Goal: Book appointment/travel/reservation

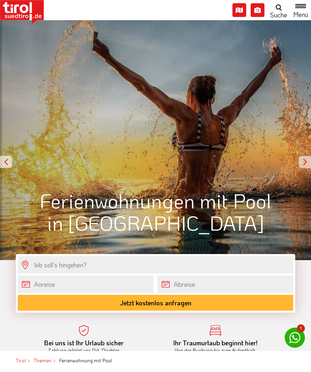
scroll to position [50, 0]
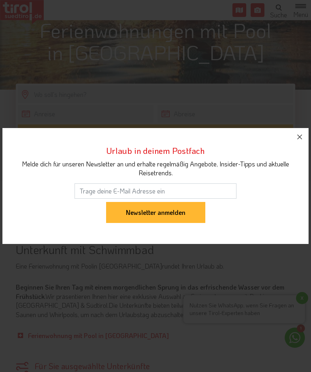
click at [300, 142] on icon "button" at bounding box center [299, 137] width 10 height 10
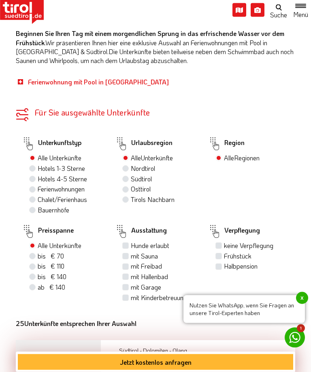
scroll to position [449, 0]
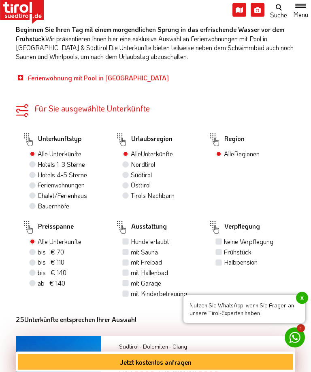
click at [131, 269] on label "mit Hallenbad" at bounding box center [149, 273] width 37 height 9
click at [128, 271] on input "mit Hallenbad" at bounding box center [126, 273] width 5 height 5
checkbox input "true"
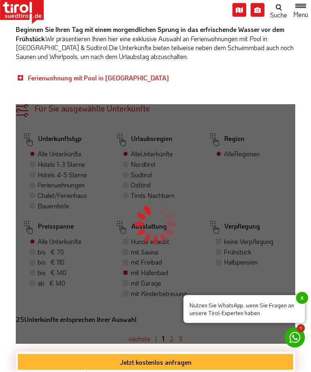
scroll to position [450, 0]
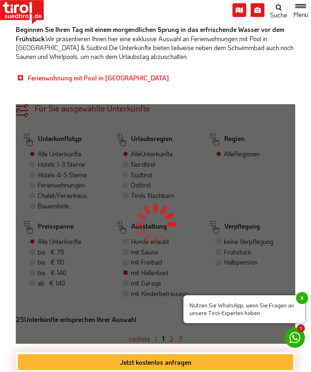
click at [305, 305] on span "x" at bounding box center [302, 298] width 12 height 12
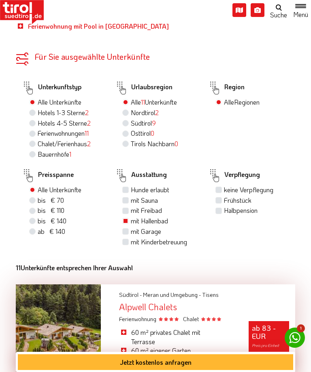
scroll to position [565, 0]
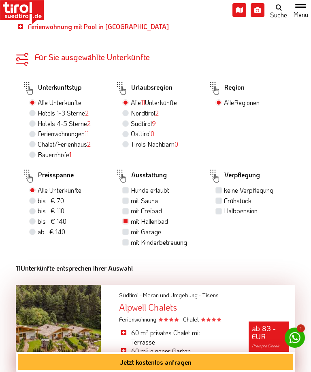
click at [38, 129] on label "Ferienwohnungen 11" at bounding box center [63, 133] width 51 height 9
click at [33, 131] on input "Ferienwohnungen 11" at bounding box center [33, 133] width 5 height 5
radio input "true"
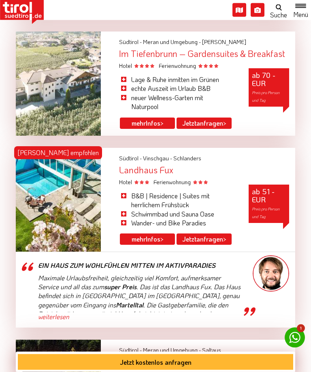
scroll to position [944, 0]
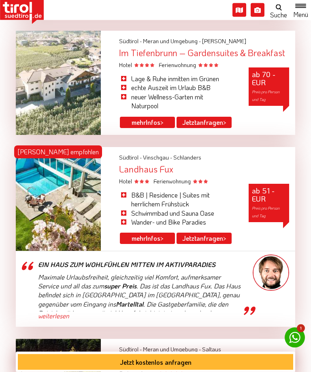
click at [152, 233] on link "mehr Infos >" at bounding box center [147, 238] width 55 height 11
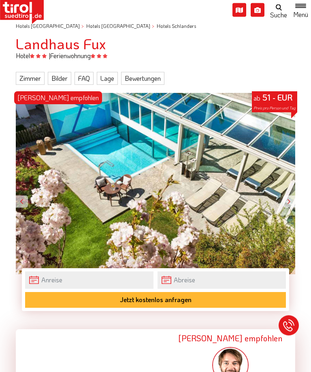
scroll to position [0, 0]
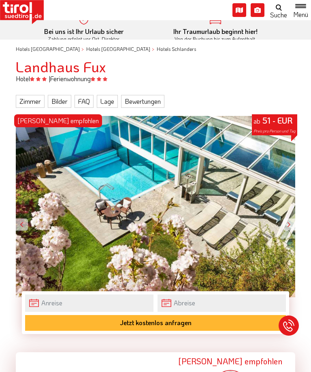
click at [29, 101] on link "Zimmer" at bounding box center [30, 101] width 29 height 13
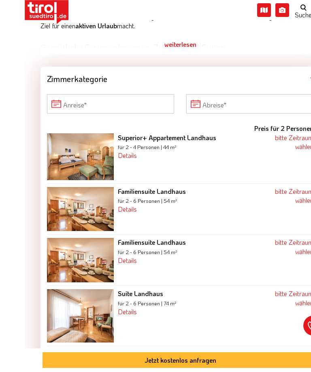
scroll to position [608, 0]
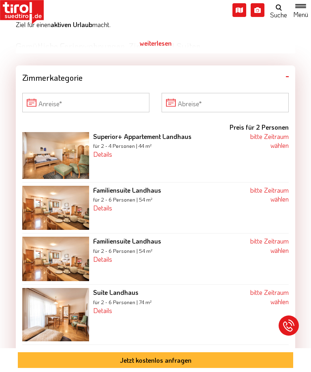
click at [59, 162] on img at bounding box center [55, 155] width 67 height 47
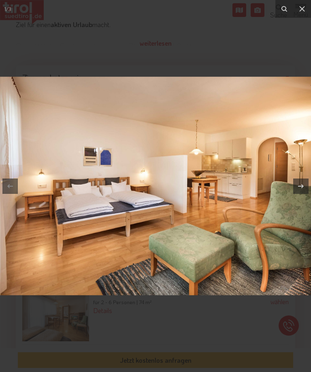
click at [300, 8] on icon at bounding box center [302, 9] width 10 height 10
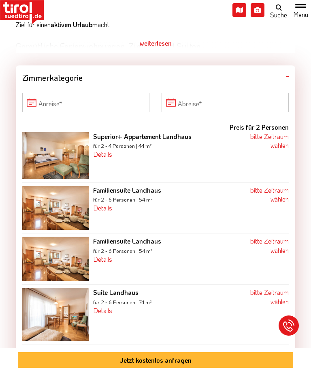
click at [63, 211] on img at bounding box center [55, 208] width 67 height 44
click at [61, 264] on img at bounding box center [55, 259] width 67 height 44
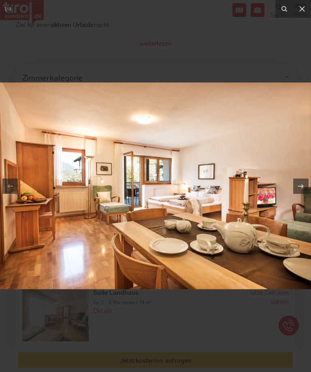
click at [305, 5] on icon at bounding box center [302, 9] width 10 height 10
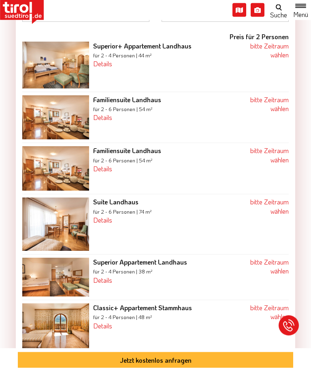
scroll to position [703, 0]
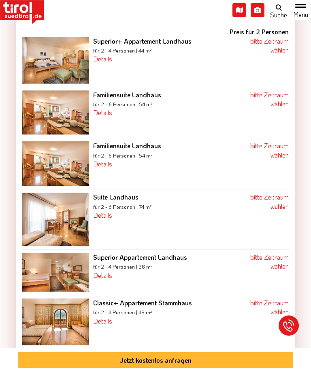
click at [64, 223] on img at bounding box center [55, 219] width 67 height 53
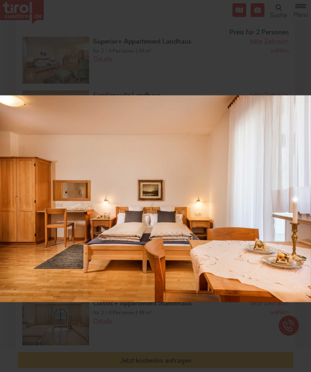
click at [303, 6] on icon at bounding box center [302, 9] width 10 height 10
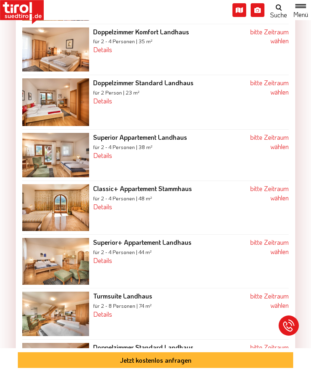
scroll to position [1126, 0]
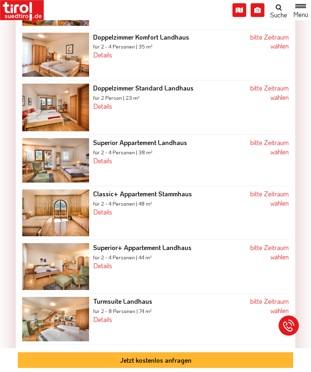
click at [66, 323] on img at bounding box center [55, 319] width 67 height 44
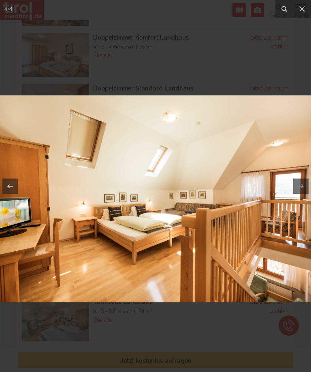
click at [305, 8] on icon at bounding box center [302, 9] width 10 height 10
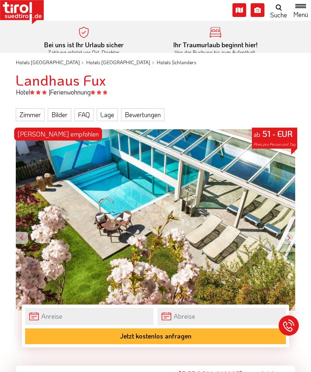
click at [60, 114] on link "Bilder" at bounding box center [59, 114] width 23 height 13
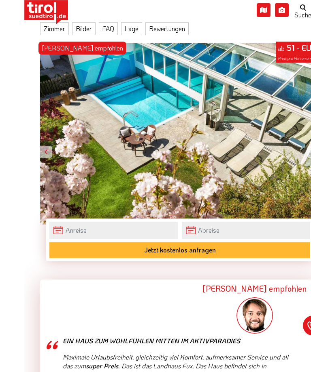
scroll to position [88, 0]
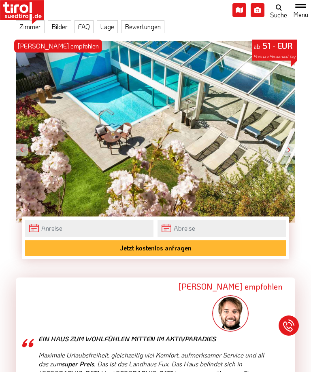
click at [65, 27] on link "Bilder" at bounding box center [59, 26] width 23 height 13
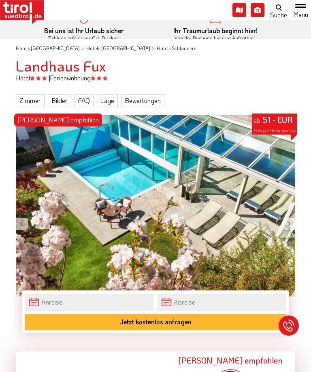
scroll to position [0, 0]
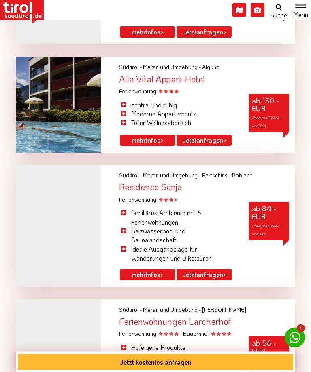
scroll to position [1530, 0]
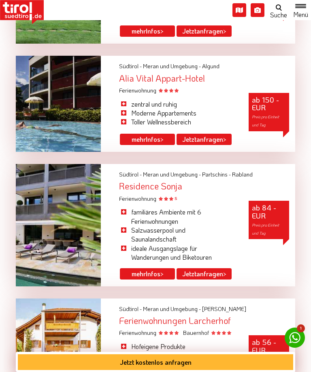
click at [150, 269] on link "mehr Infos >" at bounding box center [147, 274] width 55 height 11
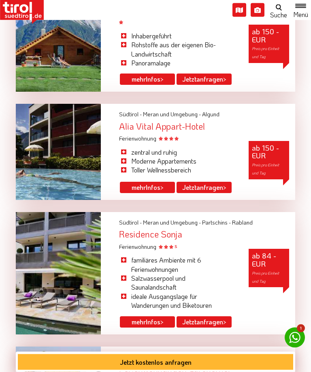
scroll to position [1481, 0]
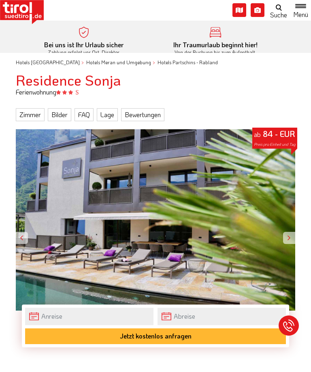
click at [293, 237] on div at bounding box center [289, 238] width 12 height 12
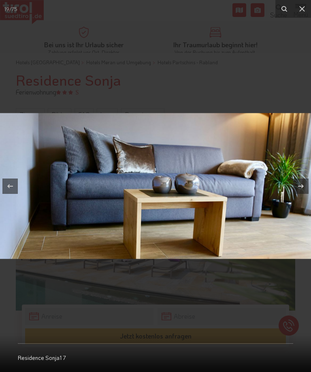
click at [305, 8] on icon at bounding box center [302, 9] width 10 height 10
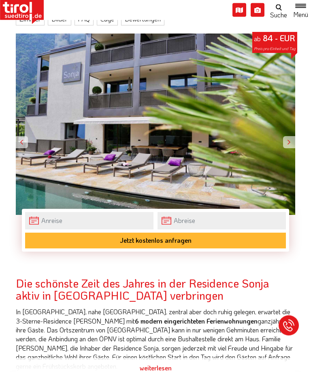
scroll to position [96, 0]
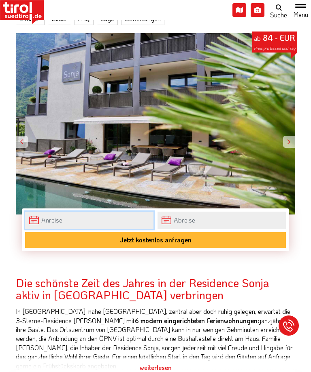
click at [59, 220] on input "text" at bounding box center [89, 220] width 128 height 17
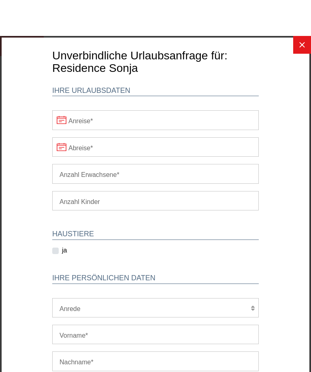
scroll to position [0, 0]
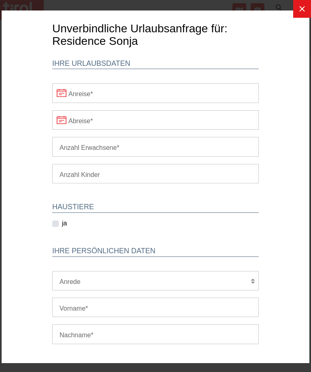
click at [302, 8] on icon at bounding box center [302, 9] width 6 height 6
